Goal: Transaction & Acquisition: Purchase product/service

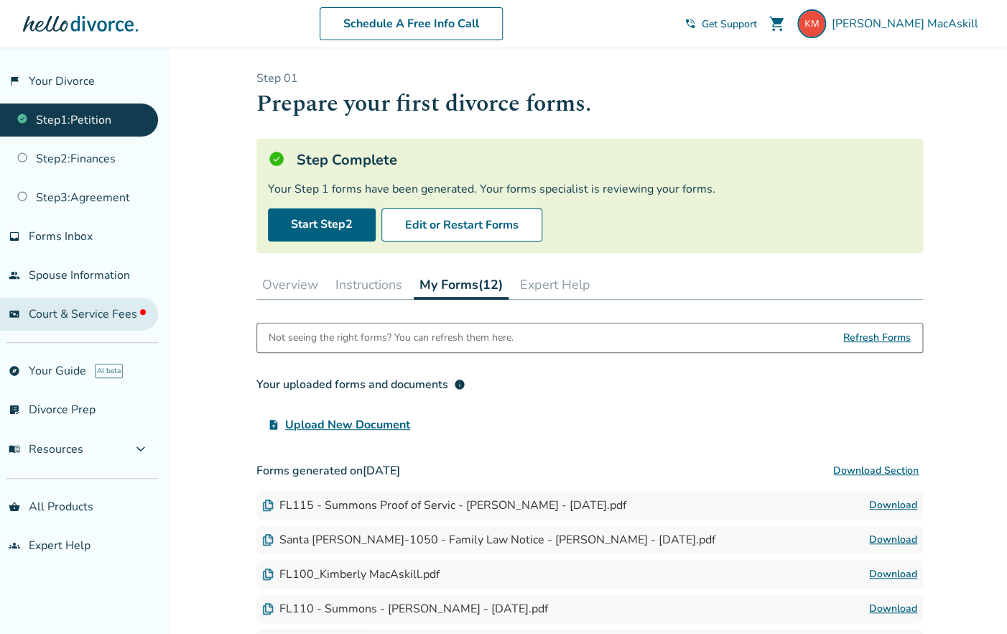
click at [111, 316] on span "Court & Service Fees" at bounding box center [87, 314] width 117 height 16
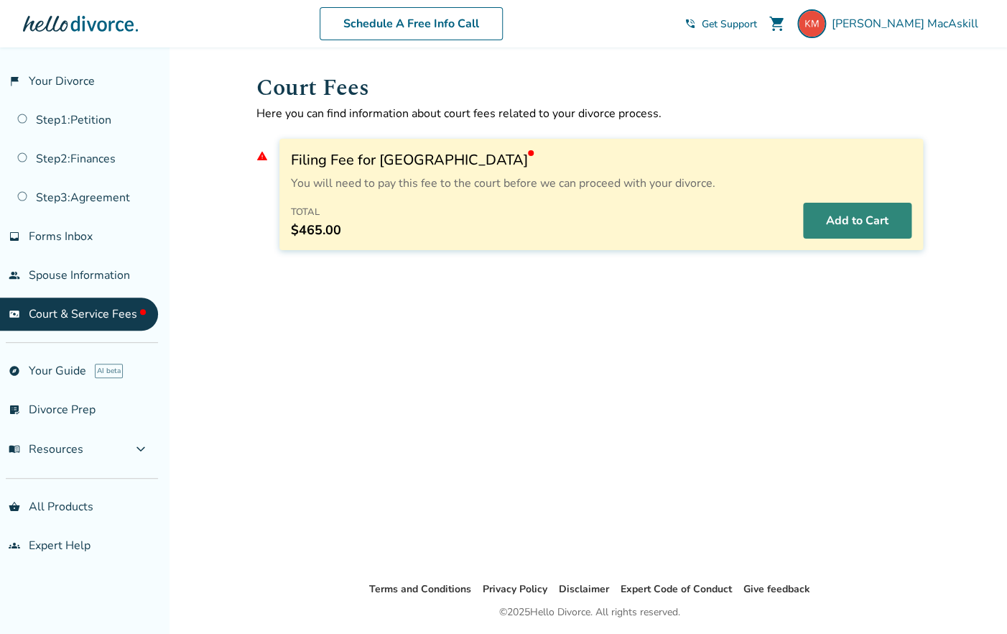
click at [860, 227] on button "Add to Cart" at bounding box center [857, 221] width 108 height 36
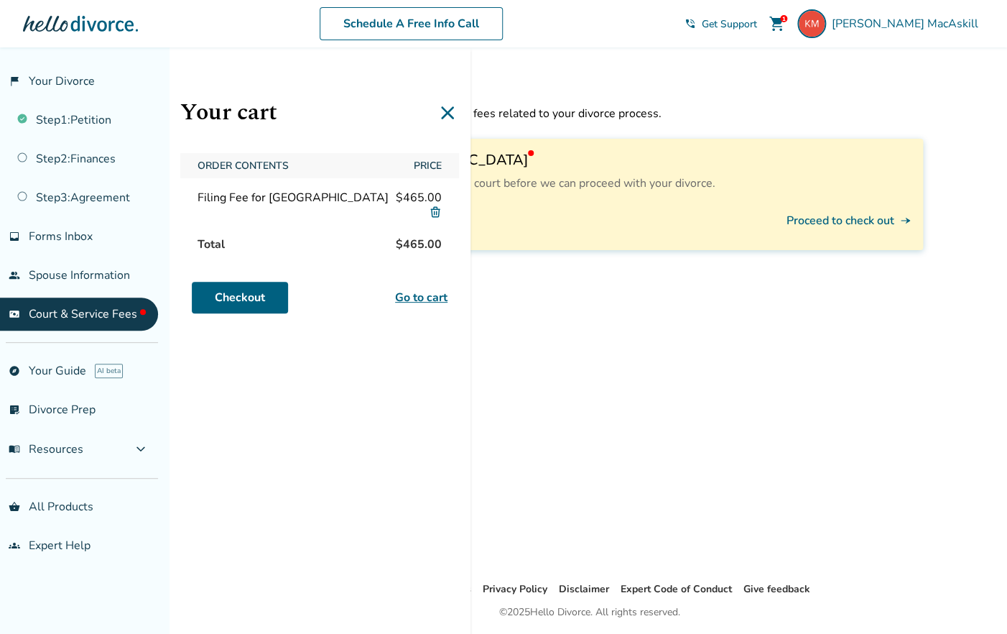
click at [673, 360] on div "Court Fees Here you can find information about court fees related to your divor…" at bounding box center [590, 313] width 690 height 533
click at [819, 219] on button "Proceed to check out line_end_arrow_notch" at bounding box center [849, 221] width 125 height 36
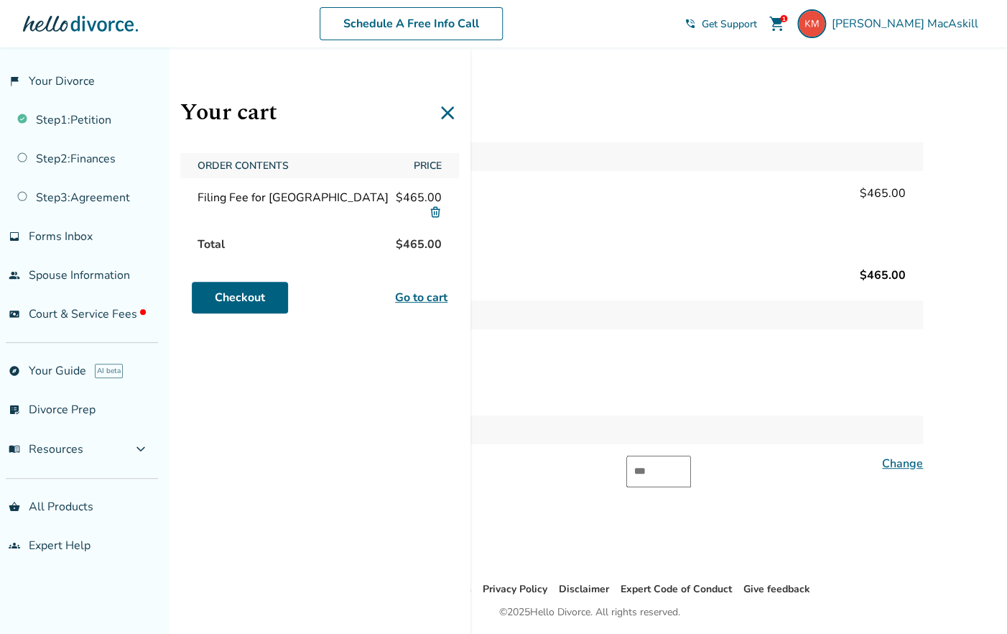
click at [445, 106] on icon at bounding box center [447, 112] width 23 height 23
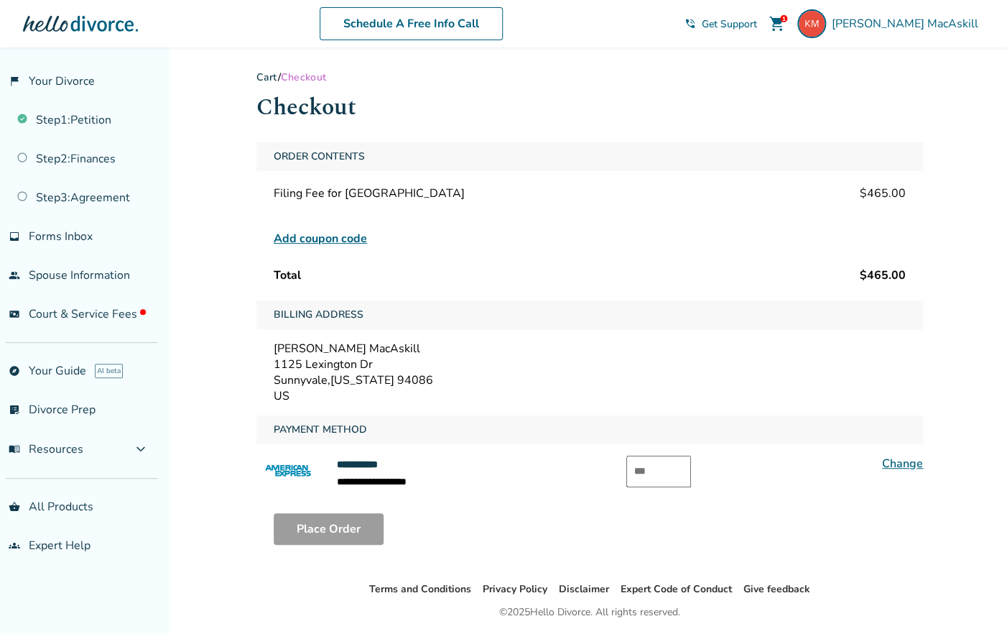
click at [652, 476] on input "text" at bounding box center [658, 471] width 65 height 32
type input "****"
click at [550, 509] on div "Place Order" at bounding box center [589, 528] width 667 height 55
